Goal: Information Seeking & Learning: Get advice/opinions

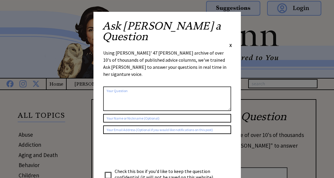
click at [231, 42] on span "X" at bounding box center [230, 45] width 3 height 6
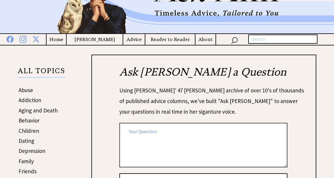
scroll to position [51, 0]
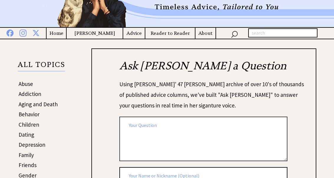
click at [137, 37] on h4 "Advice" at bounding box center [134, 32] width 22 height 7
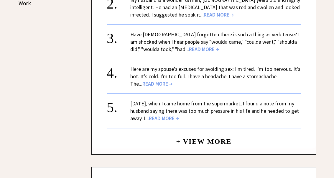
scroll to position [354, 0]
click at [179, 115] on span "READ MORE →" at bounding box center [164, 118] width 30 height 7
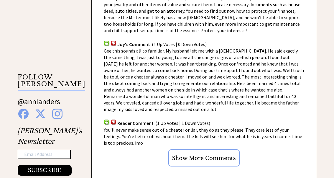
scroll to position [509, 0]
click at [185, 157] on input "Show More Comments" at bounding box center [203, 157] width 71 height 17
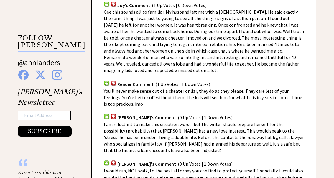
scroll to position [548, 0]
click at [187, 161] on span "(0 Up Votes | 1 Down Votes)" at bounding box center [205, 164] width 55 height 6
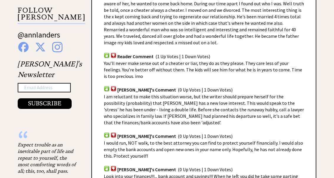
scroll to position [575, 0]
click at [196, 147] on span "I would run, NOT walk, to the best attorney you can find to protect yourself fi…" at bounding box center [203, 149] width 199 height 19
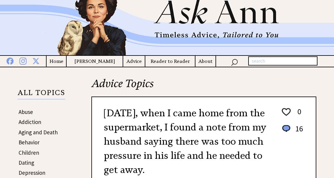
scroll to position [22, 0]
click at [134, 63] on h4 "Advice" at bounding box center [134, 61] width 22 height 7
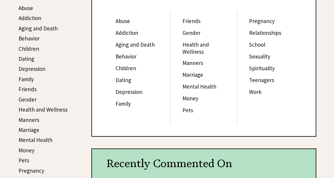
scroll to position [127, 0]
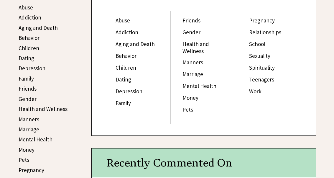
click at [196, 71] on link "Marriage" at bounding box center [193, 73] width 21 height 7
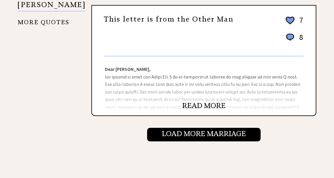
scroll to position [758, 0]
click at [202, 106] on link "READ MORE" at bounding box center [203, 105] width 43 height 9
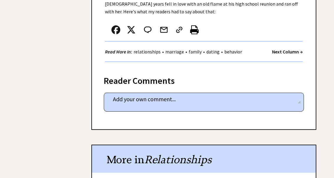
scroll to position [361, 0]
click at [163, 74] on div "Reader Comments" at bounding box center [204, 78] width 200 height 9
click at [162, 74] on div "Reader Comments" at bounding box center [204, 78] width 200 height 9
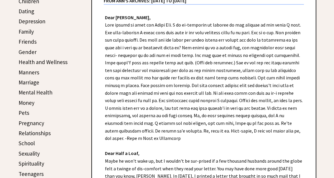
scroll to position [172, 0]
